Goal: Find contact information: Obtain details needed to contact an individual or organization

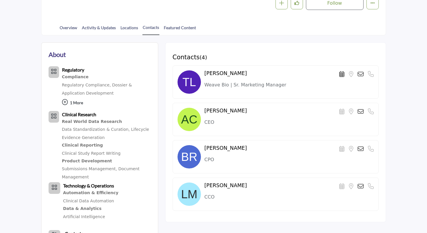
scroll to position [127, 0]
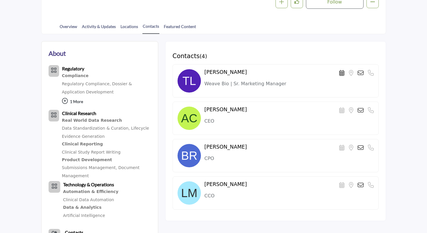
click at [263, 85] on p "Weave Bio | Sr. Marketing Manager" at bounding box center [288, 83] width 169 height 7
copy div "Weave Bio | Sr. Marketing Manager Location is currently unavailable for this co…"
click at [263, 85] on p "Weave Bio | Sr. Marketing Manager" at bounding box center [288, 83] width 169 height 7
click at [254, 75] on div "Tammy Lyons Location is currently unavailable for this contact. Phone Number is…" at bounding box center [288, 73] width 169 height 8
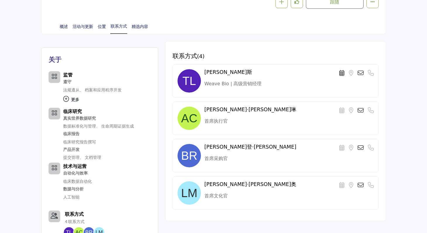
click at [359, 72] on icon at bounding box center [361, 73] width 6 height 6
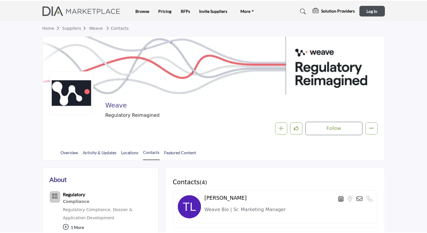
scroll to position [127, 0]
